Goal: Navigation & Orientation: Find specific page/section

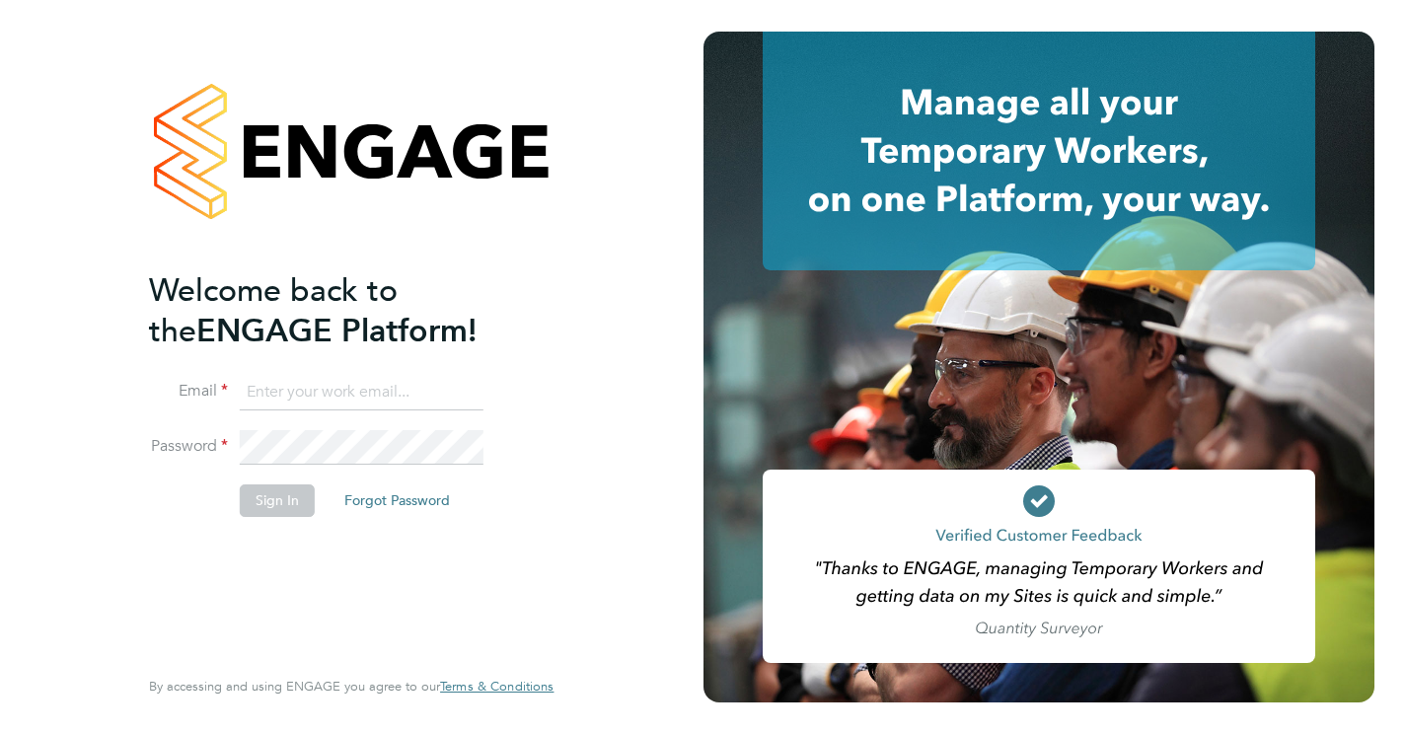
type input "[PERSON_NAME][EMAIL_ADDRESS][PERSON_NAME][DOMAIN_NAME]"
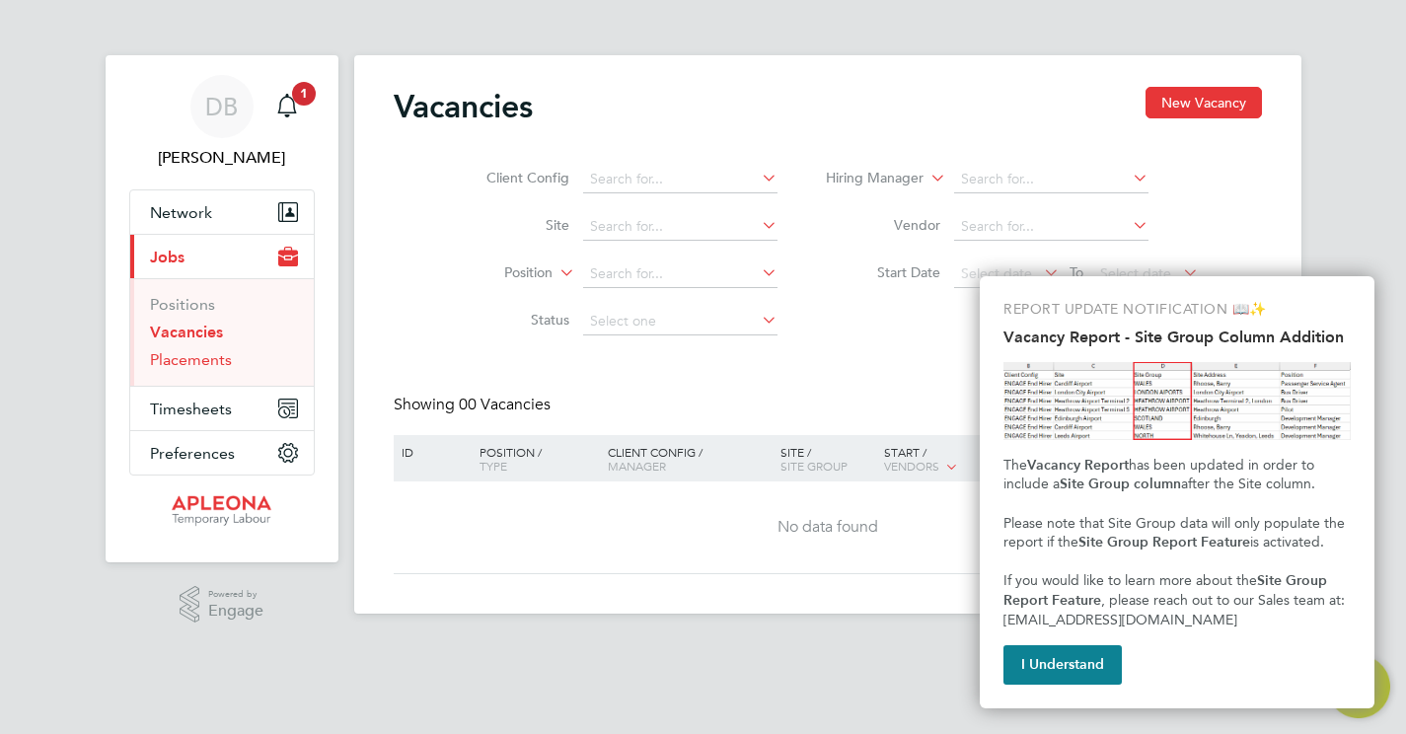
click at [203, 367] on link "Placements" at bounding box center [191, 359] width 82 height 19
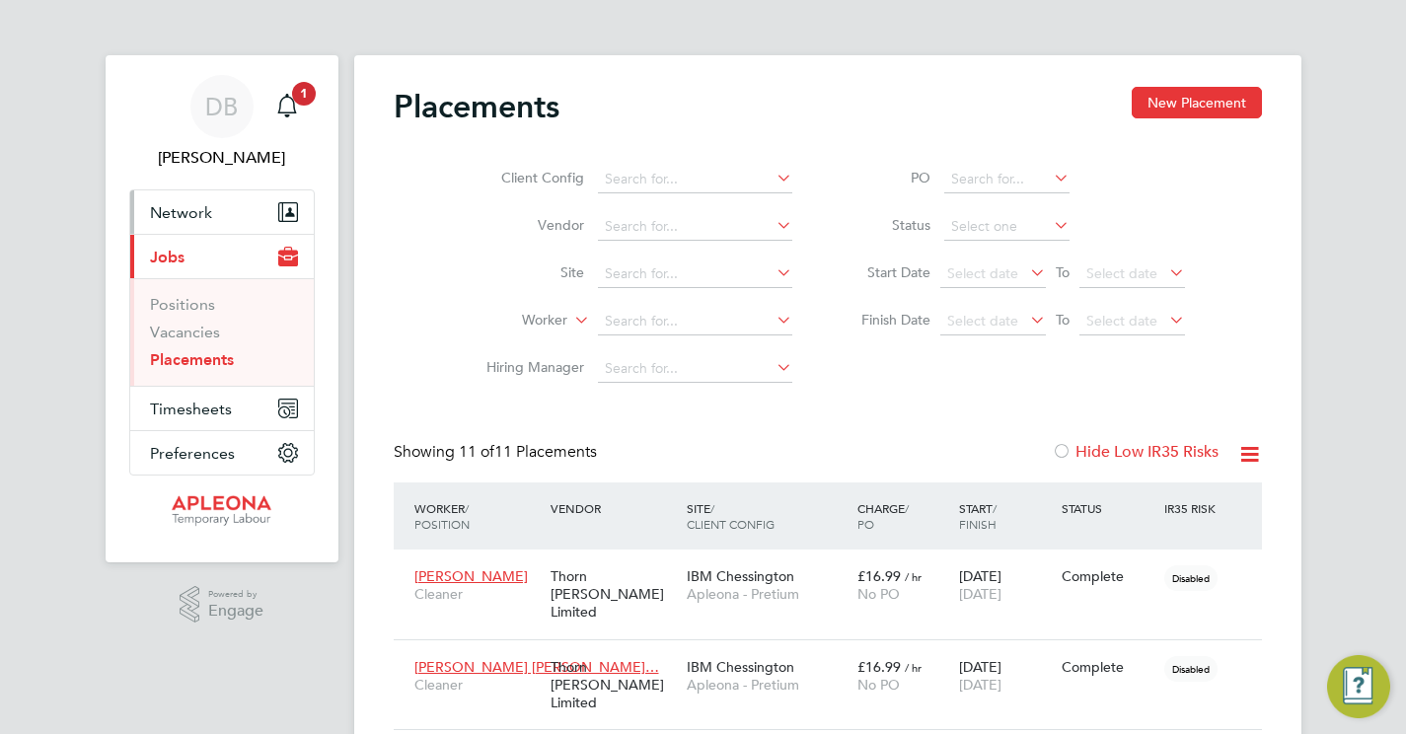
click at [201, 214] on span "Network" at bounding box center [181, 212] width 62 height 19
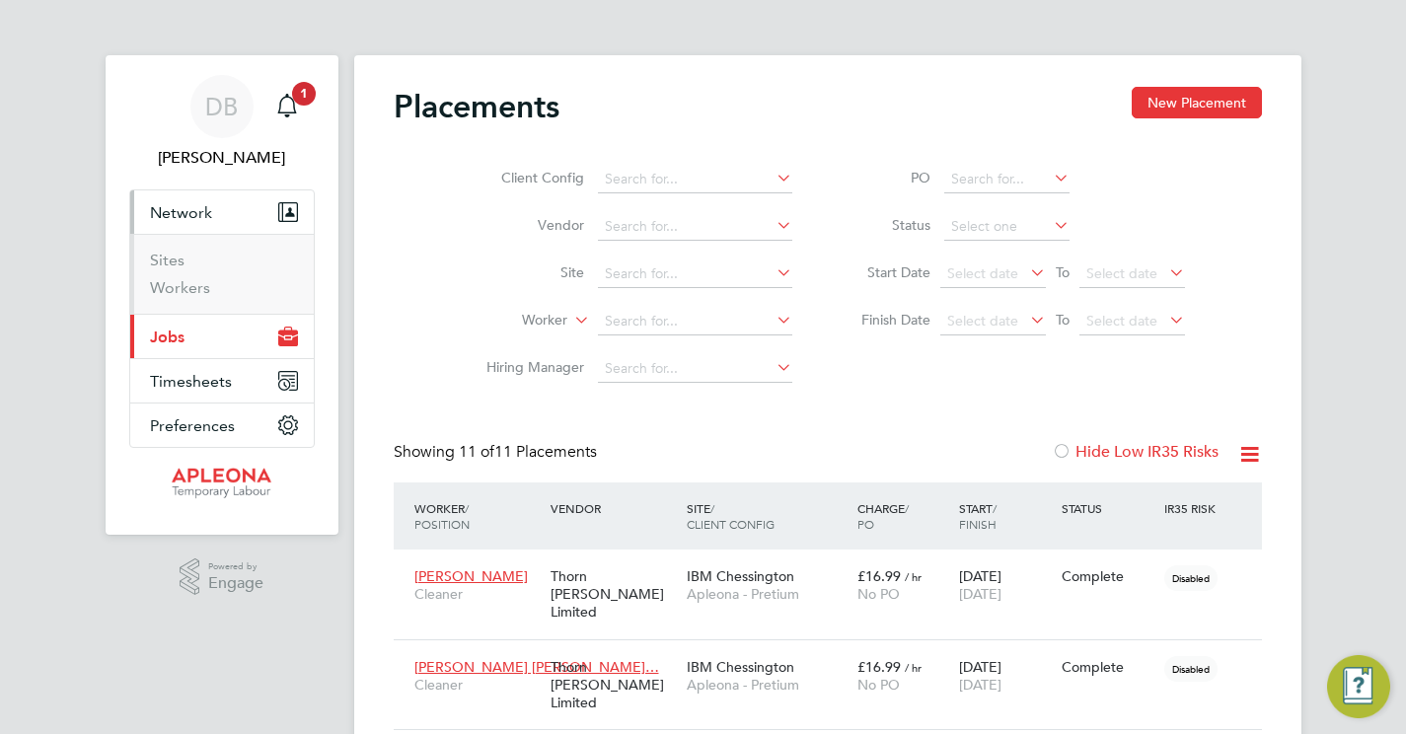
click at [201, 214] on span "Network" at bounding box center [181, 212] width 62 height 19
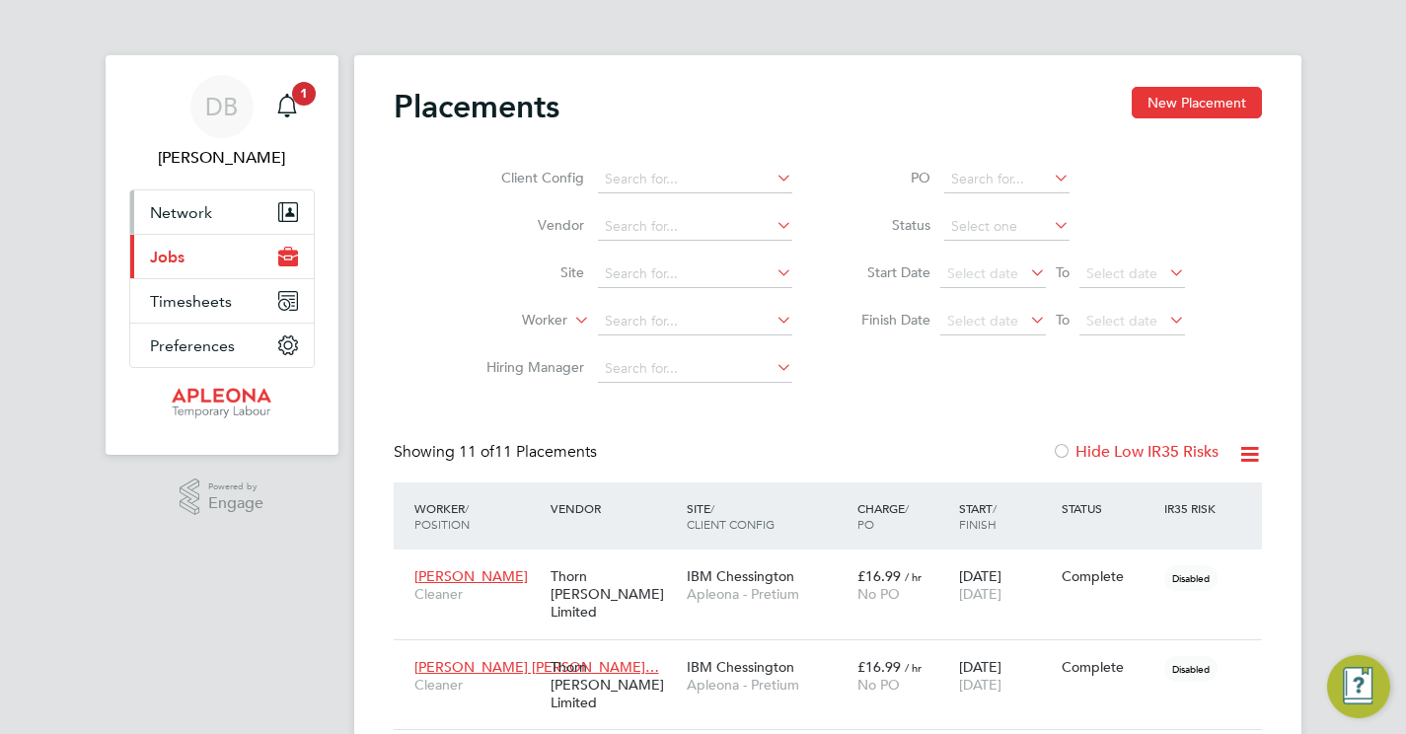
click at [201, 214] on span "Network" at bounding box center [181, 212] width 62 height 19
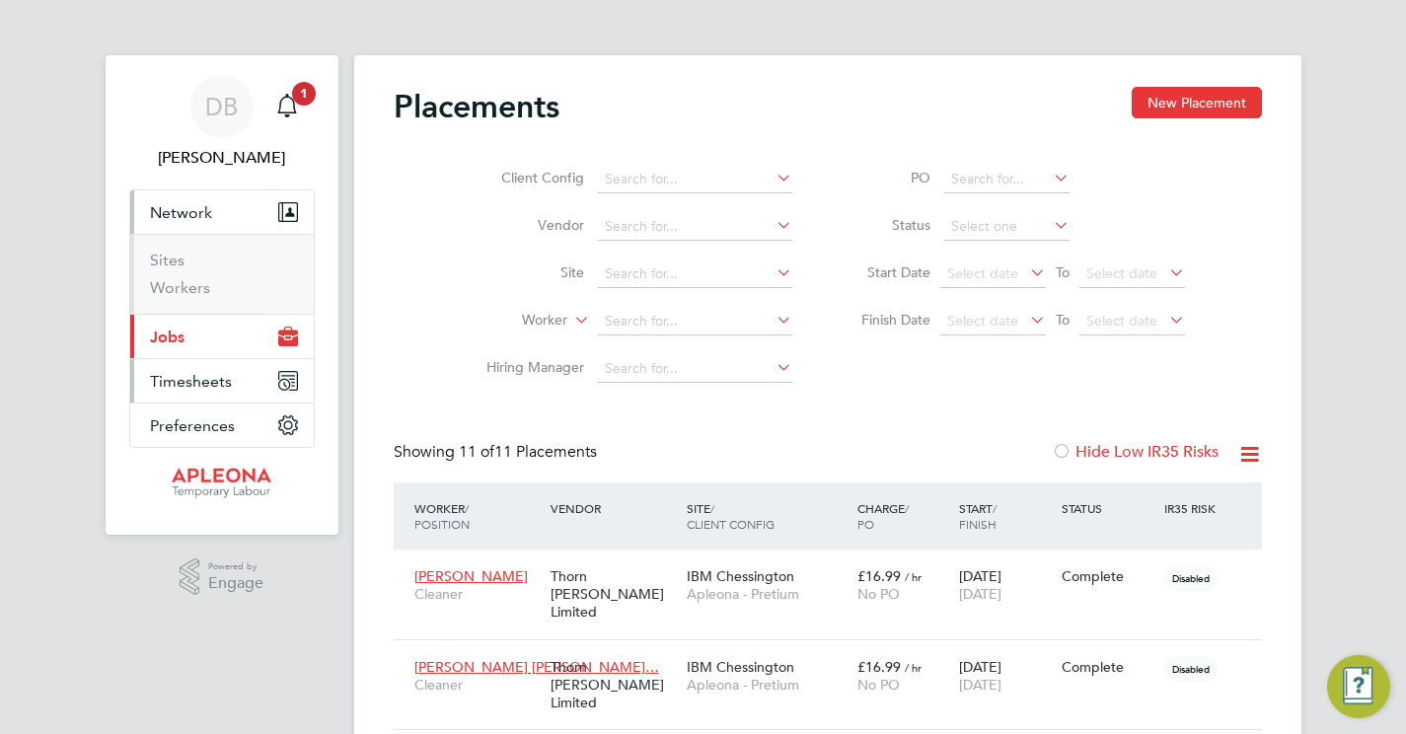
click at [197, 384] on span "Timesheets" at bounding box center [191, 381] width 82 height 19
click at [200, 347] on link "Timesheets" at bounding box center [191, 348] width 82 height 19
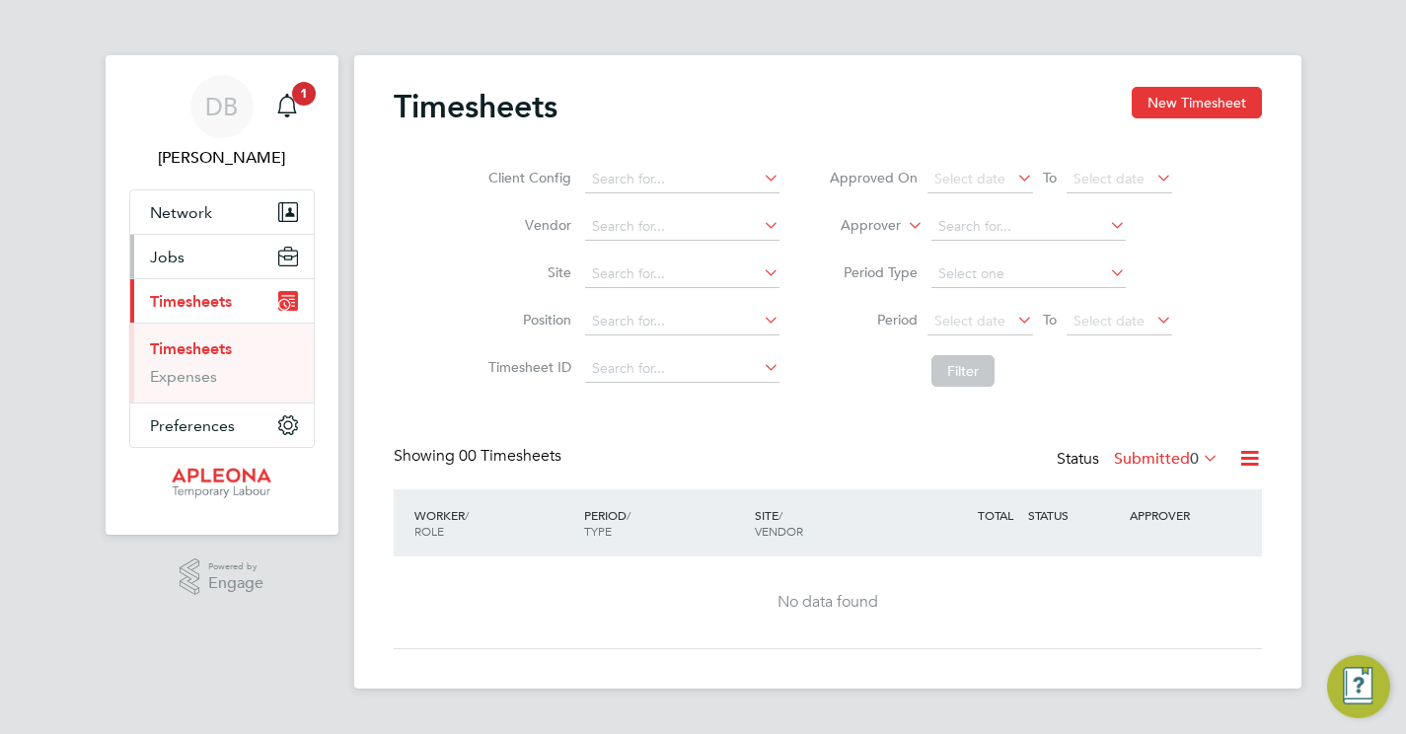
click at [188, 265] on button "Jobs" at bounding box center [222, 256] width 184 height 43
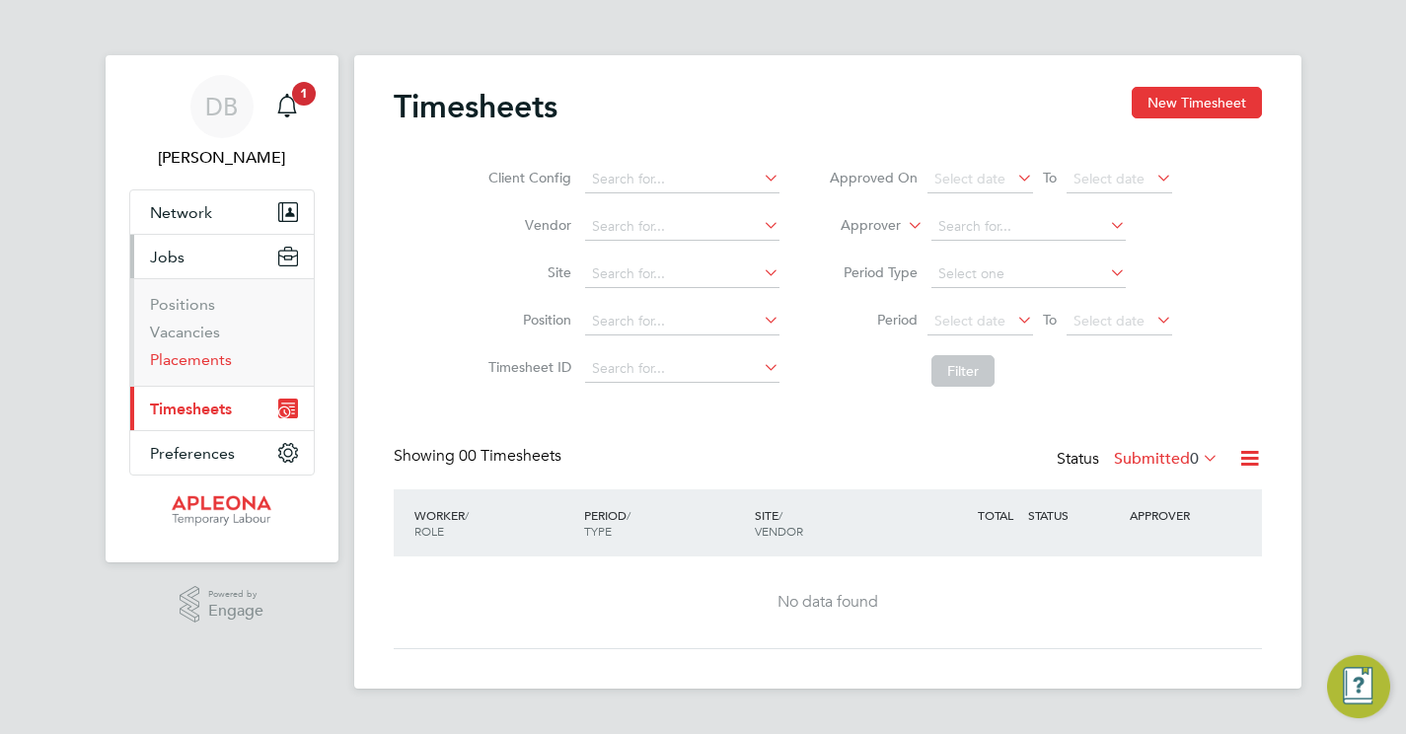
click at [200, 356] on link "Placements" at bounding box center [191, 359] width 82 height 19
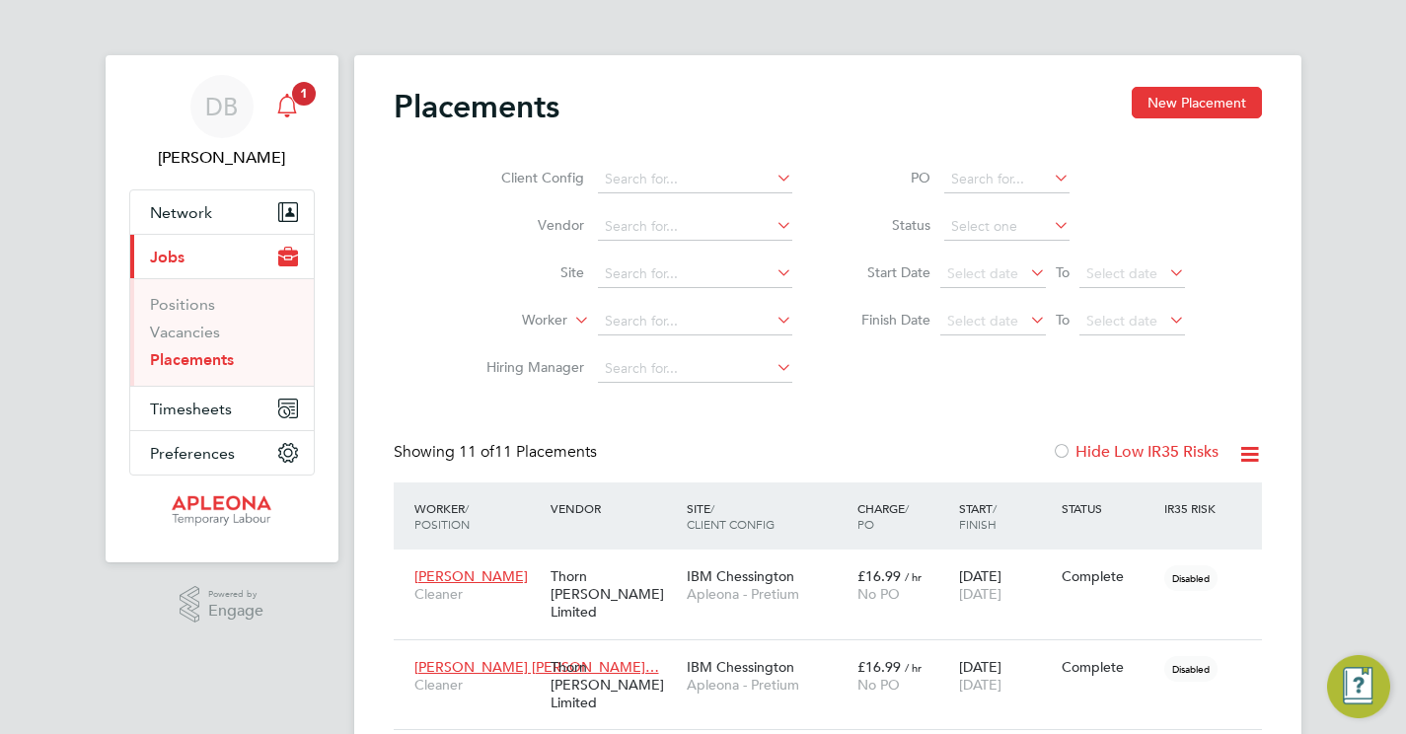
click at [298, 111] on icon "Main navigation" at bounding box center [287, 106] width 24 height 24
